Goal: Find contact information: Find contact information

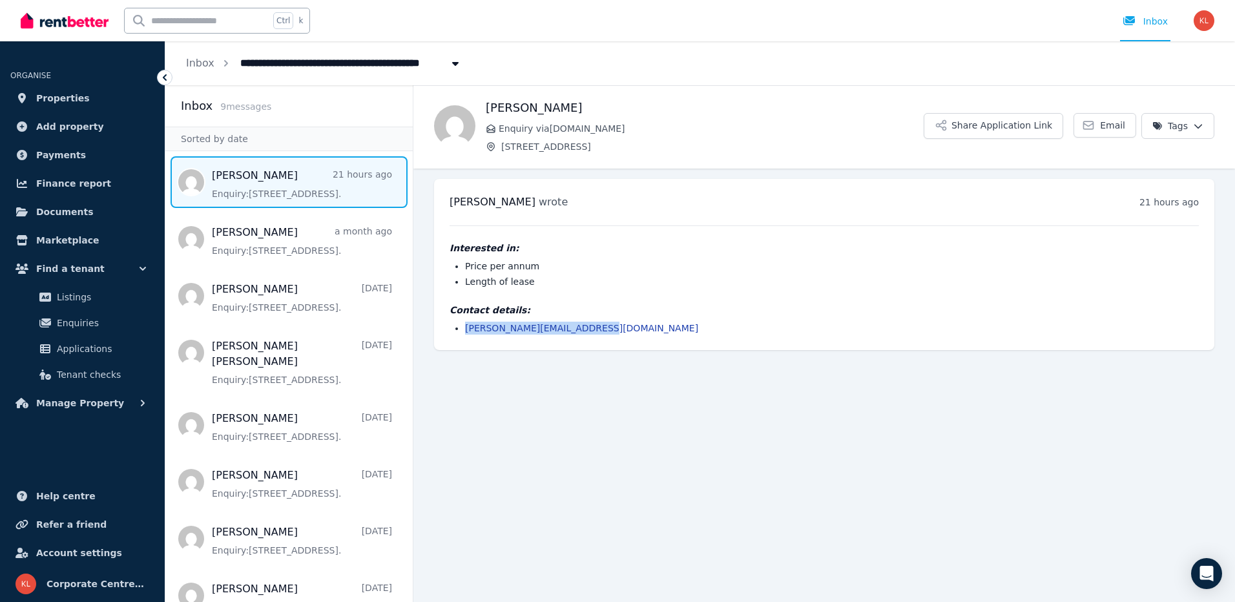
drag, startPoint x: 627, startPoint y: 335, endPoint x: 464, endPoint y: 329, distance: 162.3
click at [464, 329] on div "[PERSON_NAME] wrote 21 hours ago 5:06 pm [DATE][DATE] Interested in: Price per …" at bounding box center [824, 264] width 780 height 171
copy link "[PERSON_NAME][EMAIL_ADDRESS][DOMAIN_NAME]"
